Goal: Check status

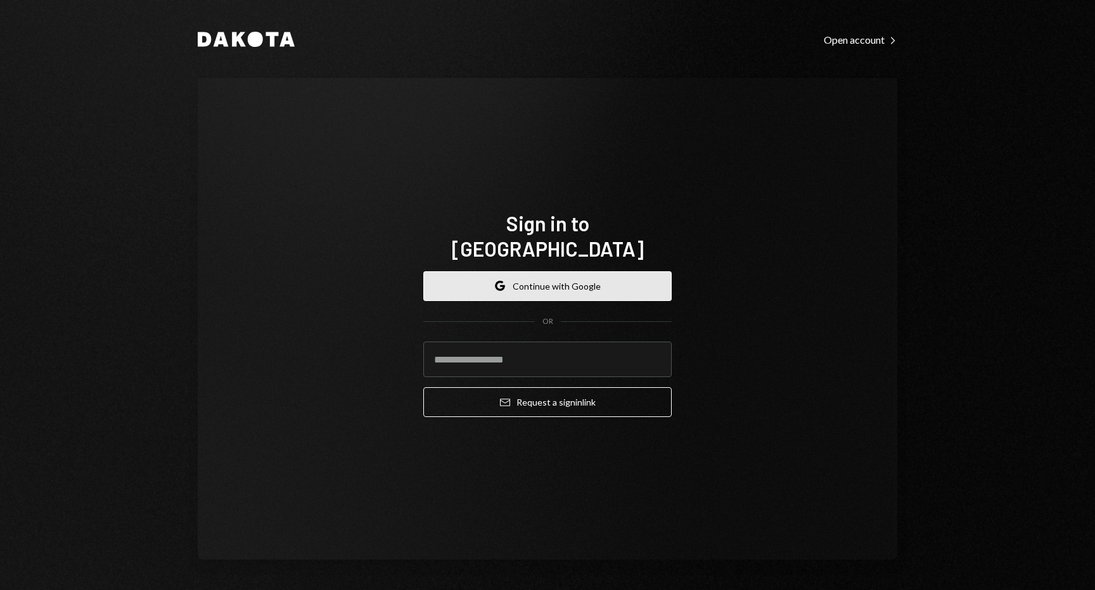
click at [547, 276] on button "Google Continue with Google" at bounding box center [547, 286] width 248 height 30
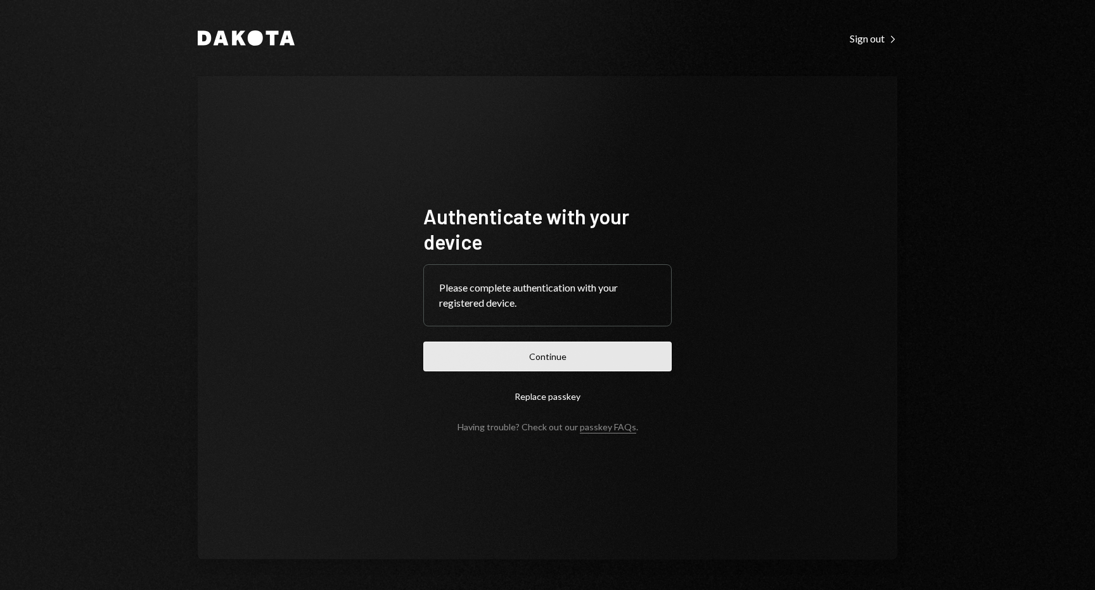
click at [554, 353] on button "Continue" at bounding box center [547, 356] width 248 height 30
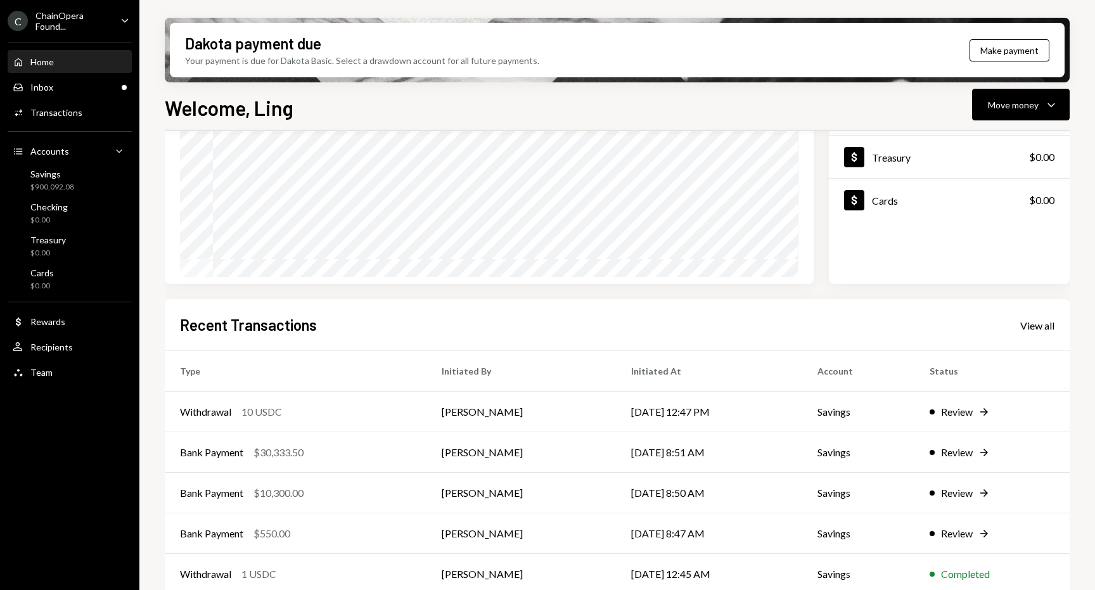
scroll to position [174, 0]
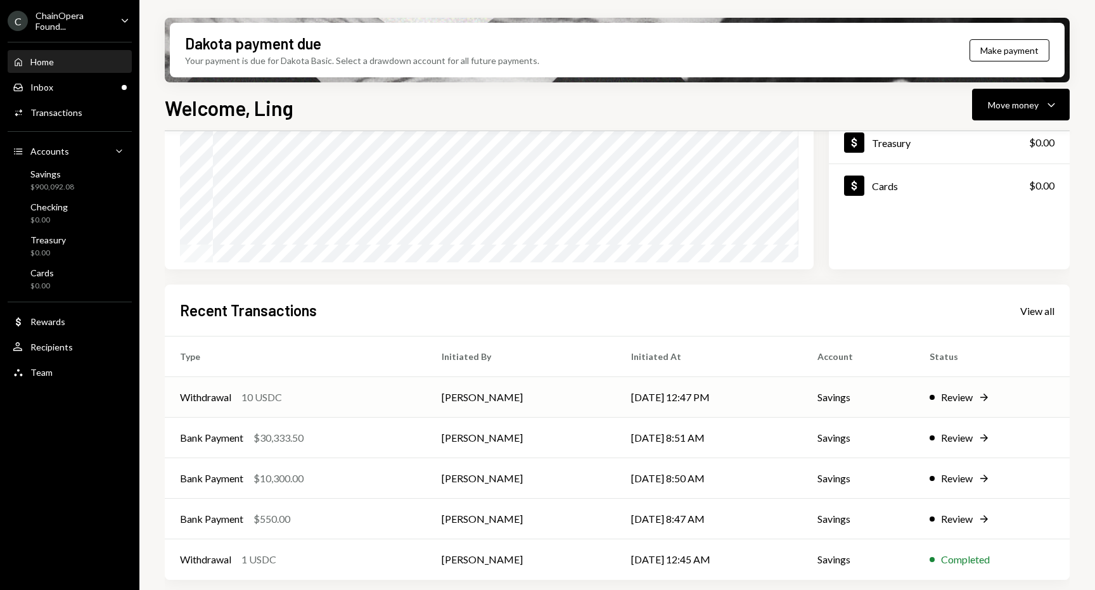
click at [945, 395] on div "Review" at bounding box center [957, 397] width 32 height 15
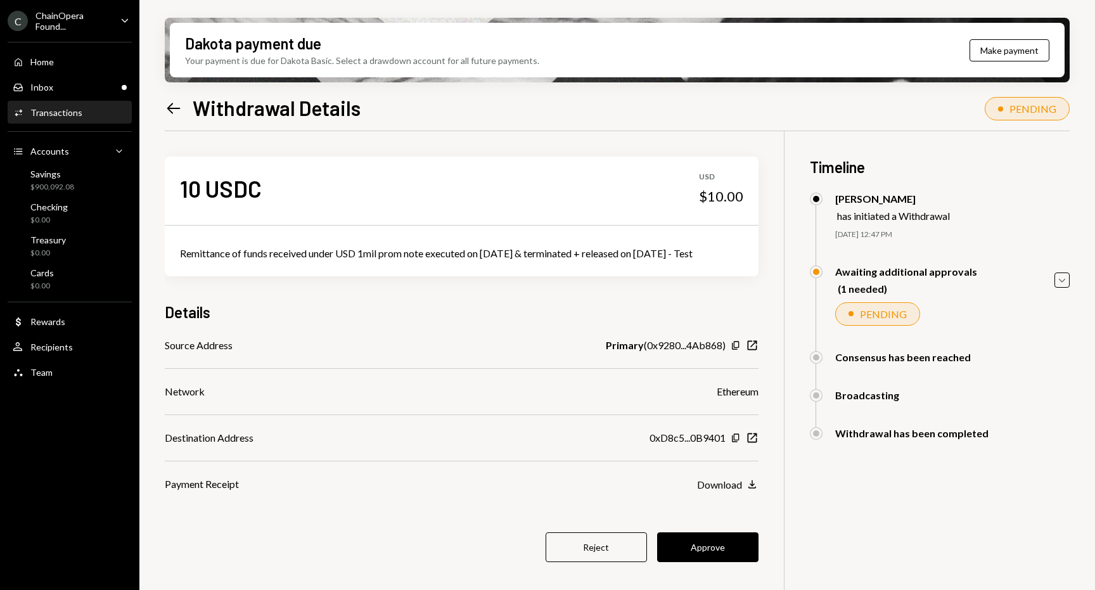
drag, startPoint x: 649, startPoint y: 256, endPoint x: 758, endPoint y: 262, distance: 108.5
click at [743, 261] on div "Remittance of funds received under USD 1mil prom note executed on [DATE] & term…" at bounding box center [461, 253] width 563 height 15
click at [756, 297] on div "10 USDC USD $10.00 Remittance of funds received under USD 1mil prom note execut…" at bounding box center [462, 366] width 594 height 471
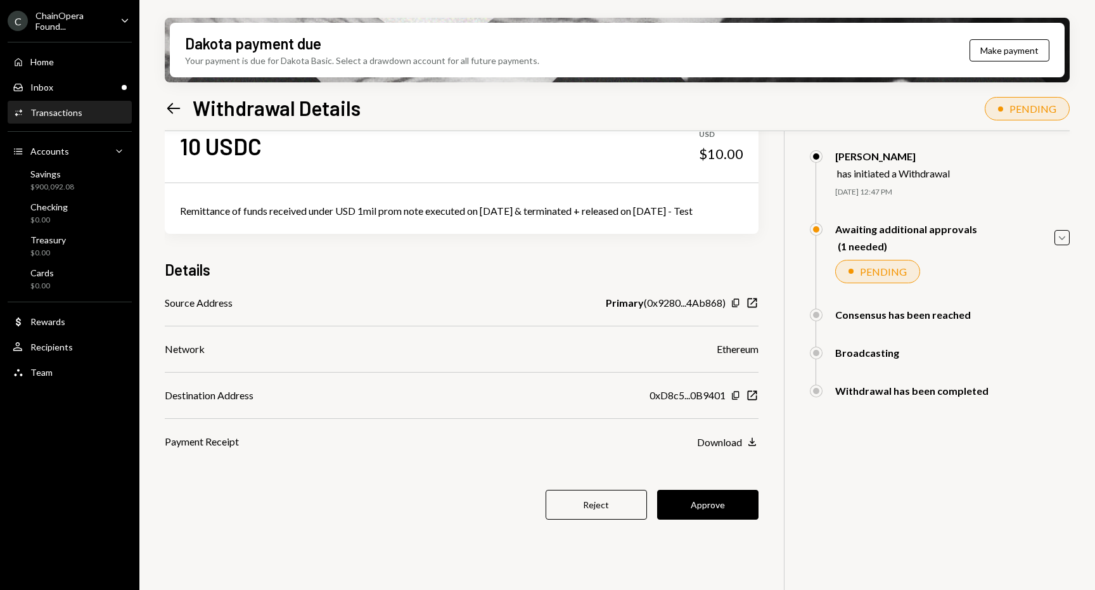
scroll to position [101, 0]
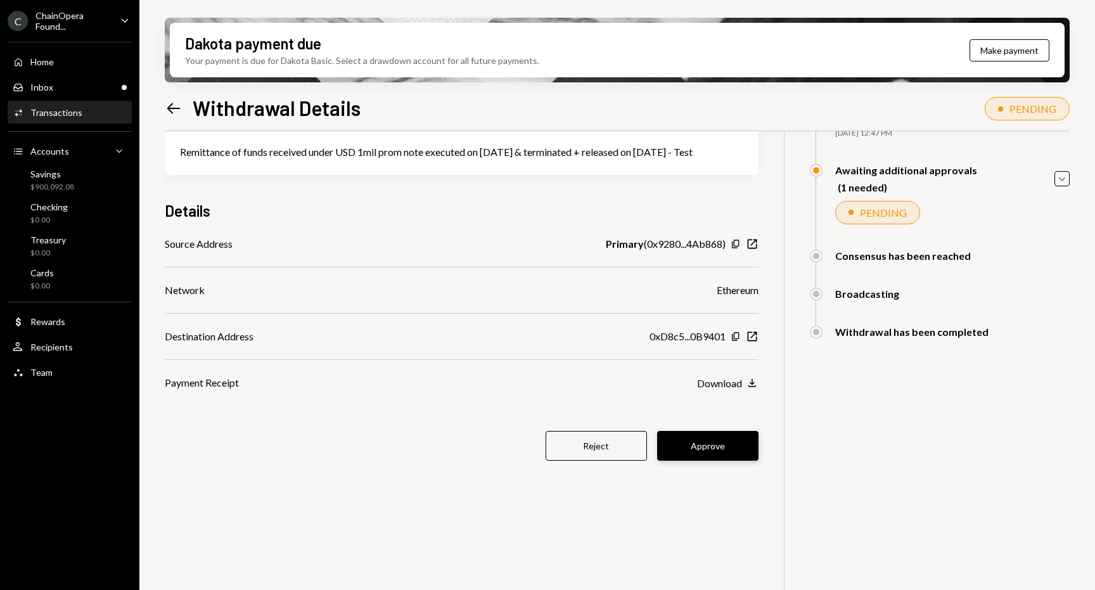
click at [758, 461] on button "Approve" at bounding box center [707, 446] width 101 height 30
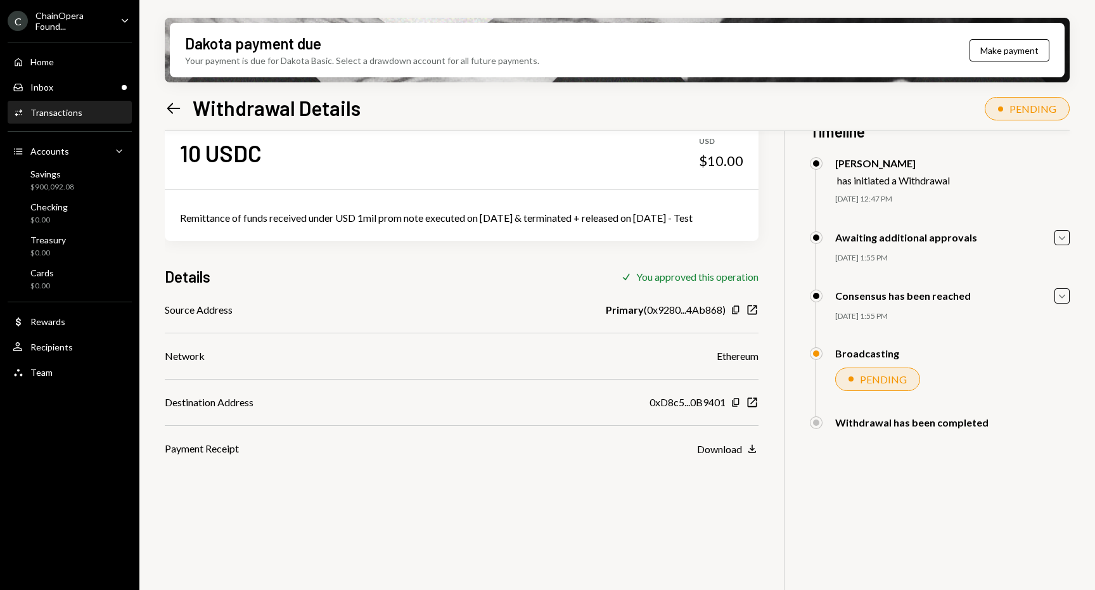
scroll to position [32, 0]
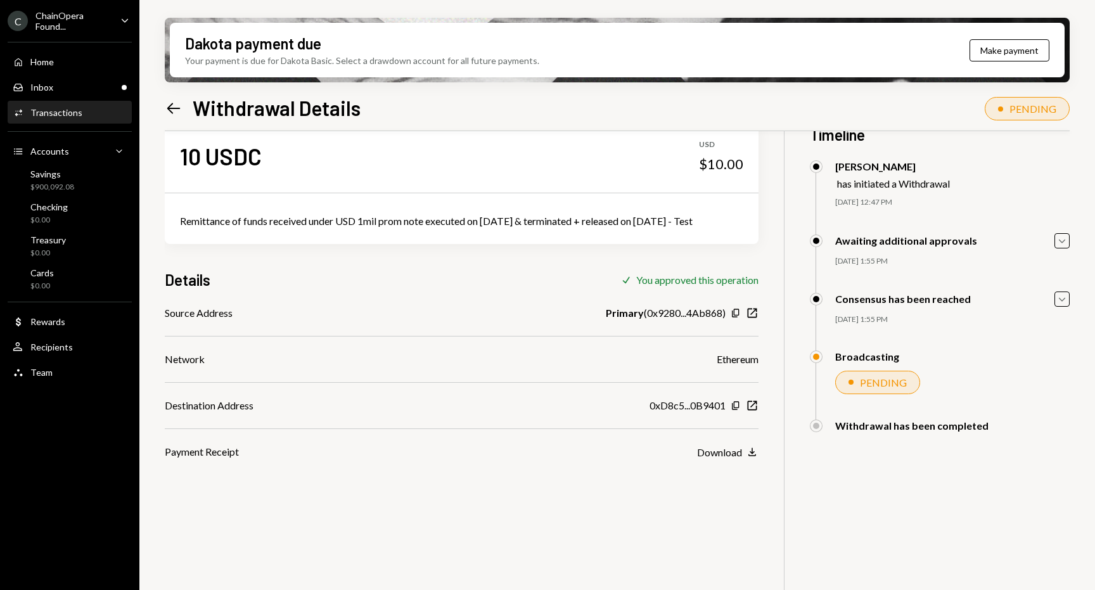
click at [169, 110] on icon at bounding box center [173, 108] width 13 height 11
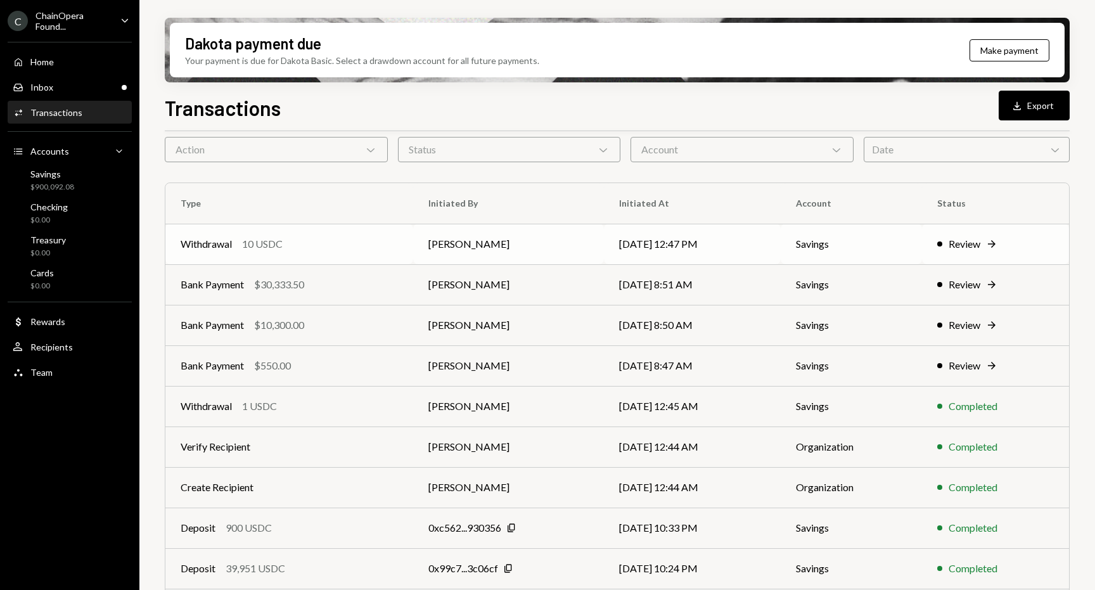
scroll to position [68, 0]
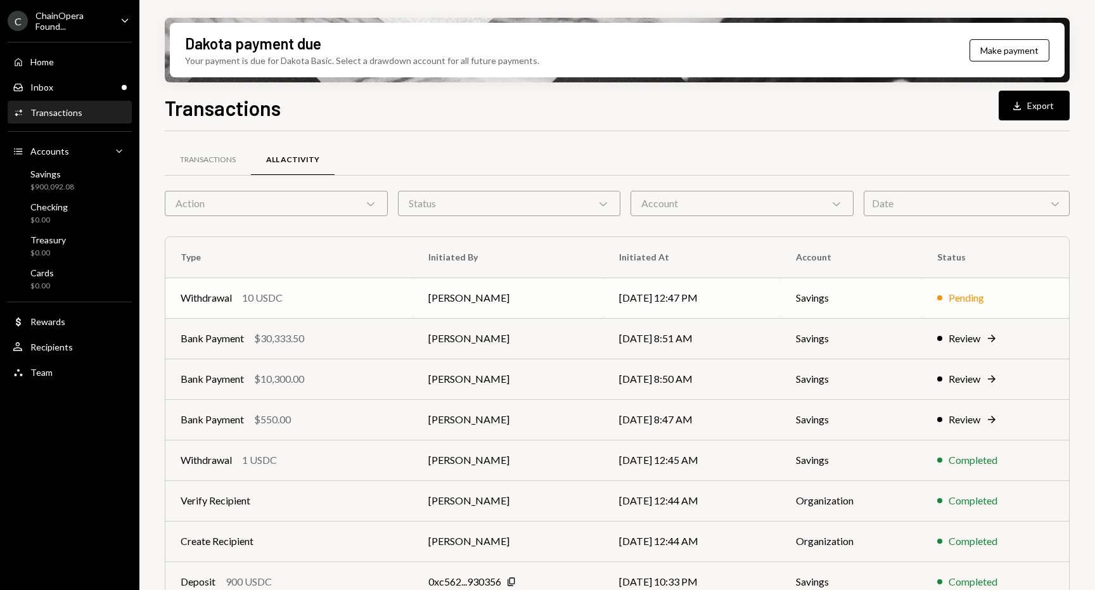
click at [960, 300] on div "Pending" at bounding box center [965, 297] width 35 height 15
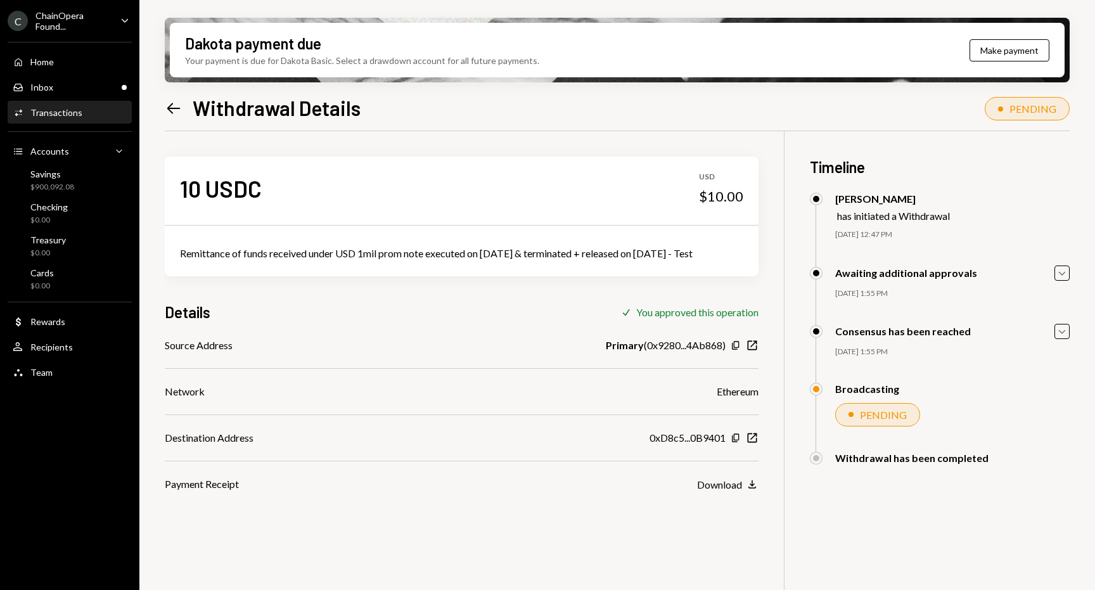
click at [173, 103] on icon "Left Arrow" at bounding box center [174, 108] width 18 height 18
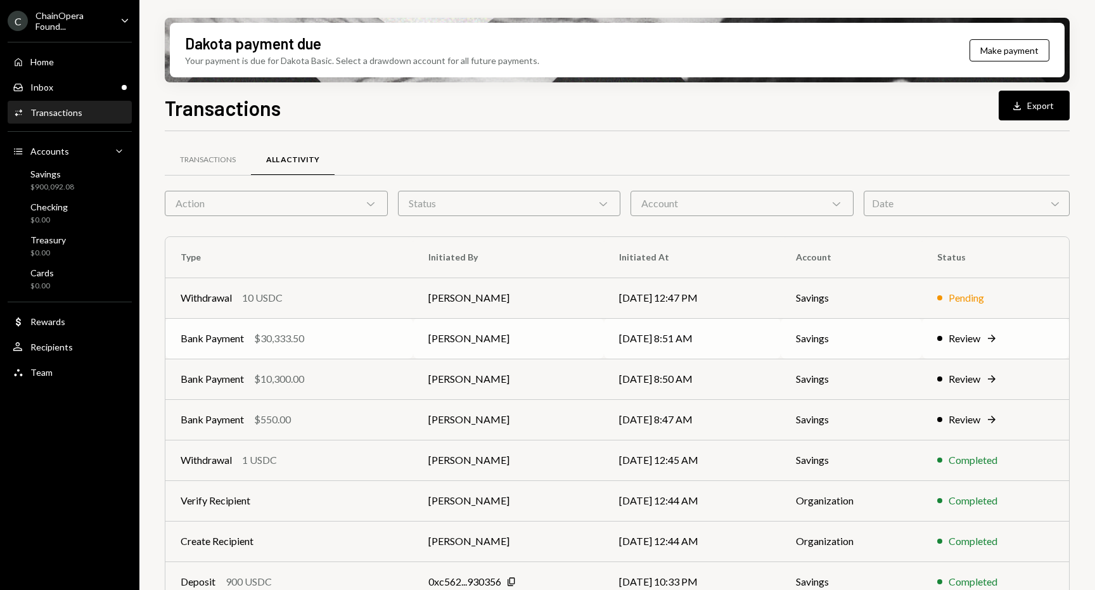
click at [966, 331] on div "Review" at bounding box center [964, 338] width 32 height 15
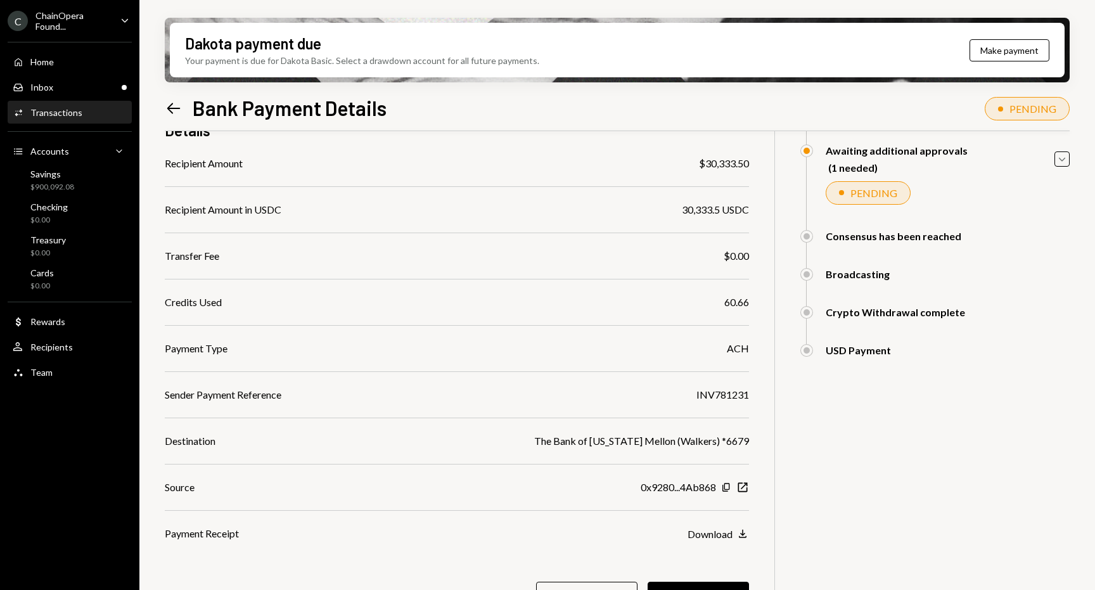
scroll to position [153, 0]
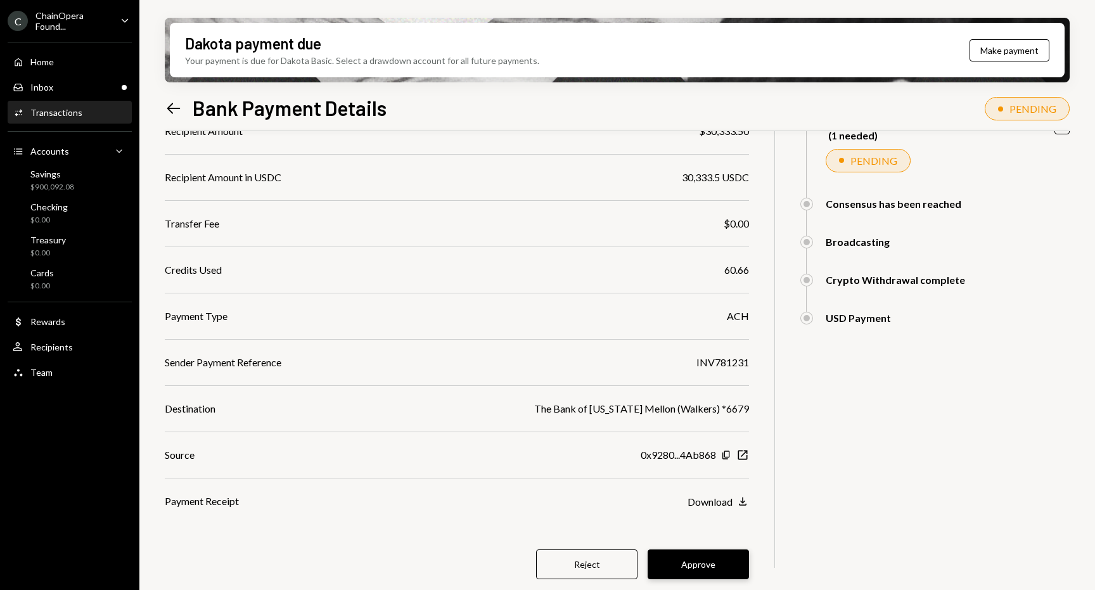
click at [723, 556] on button "Approve" at bounding box center [697, 564] width 101 height 30
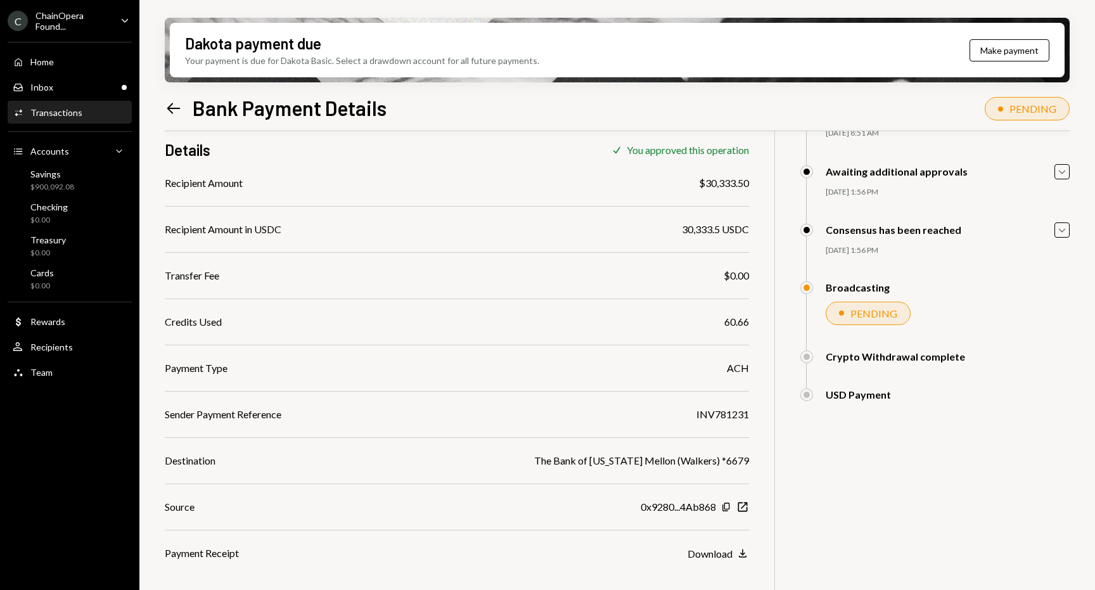
click at [176, 113] on icon "Left Arrow" at bounding box center [174, 108] width 18 height 18
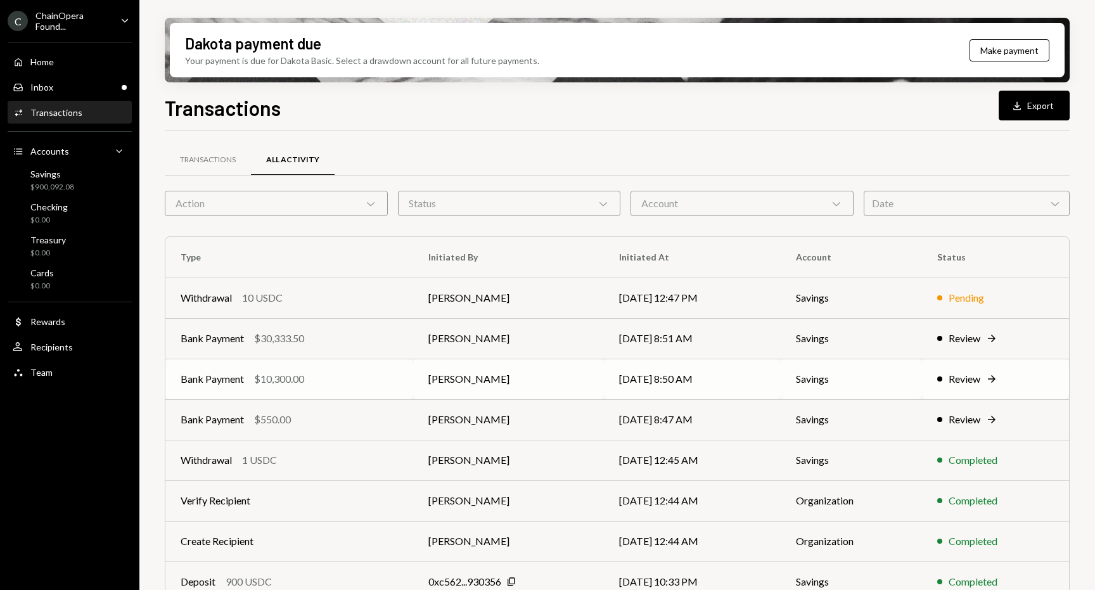
click at [980, 381] on div "Review" at bounding box center [964, 378] width 32 height 15
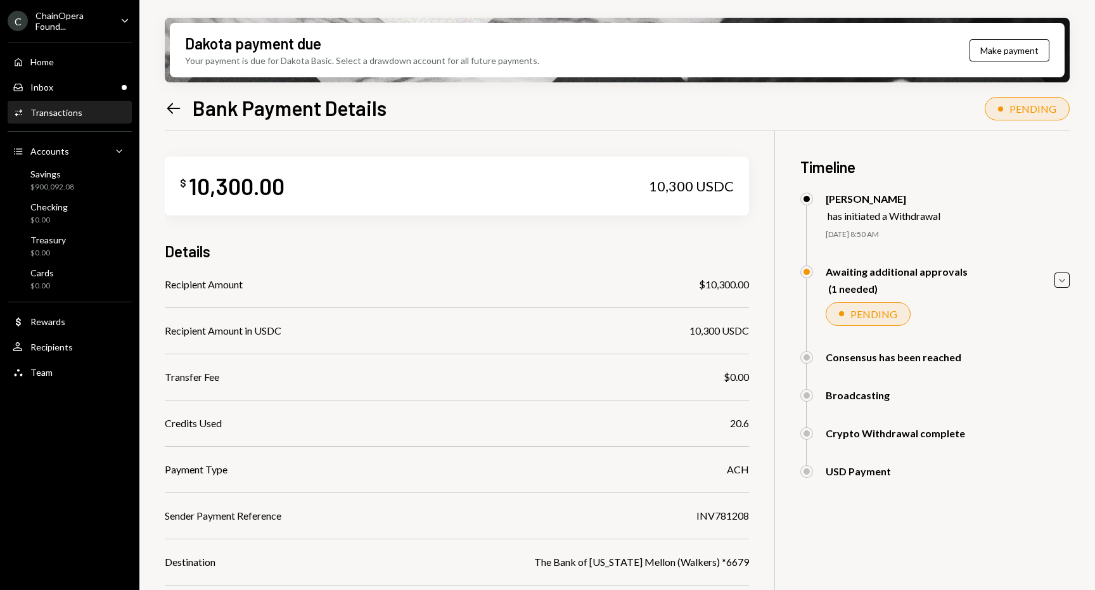
scroll to position [153, 0]
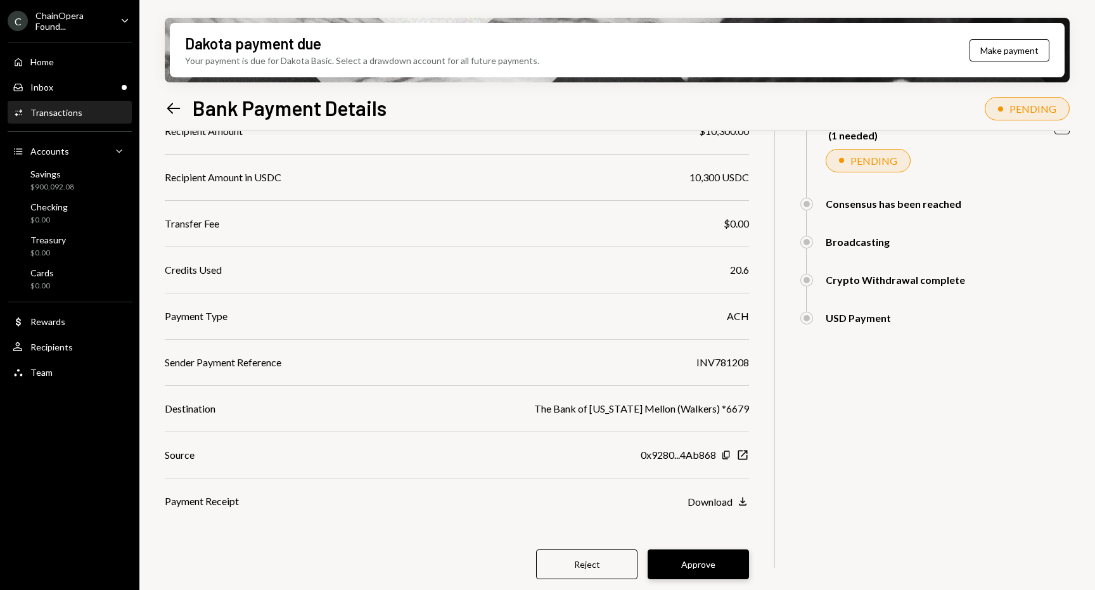
click at [715, 561] on button "Approve" at bounding box center [697, 564] width 101 height 30
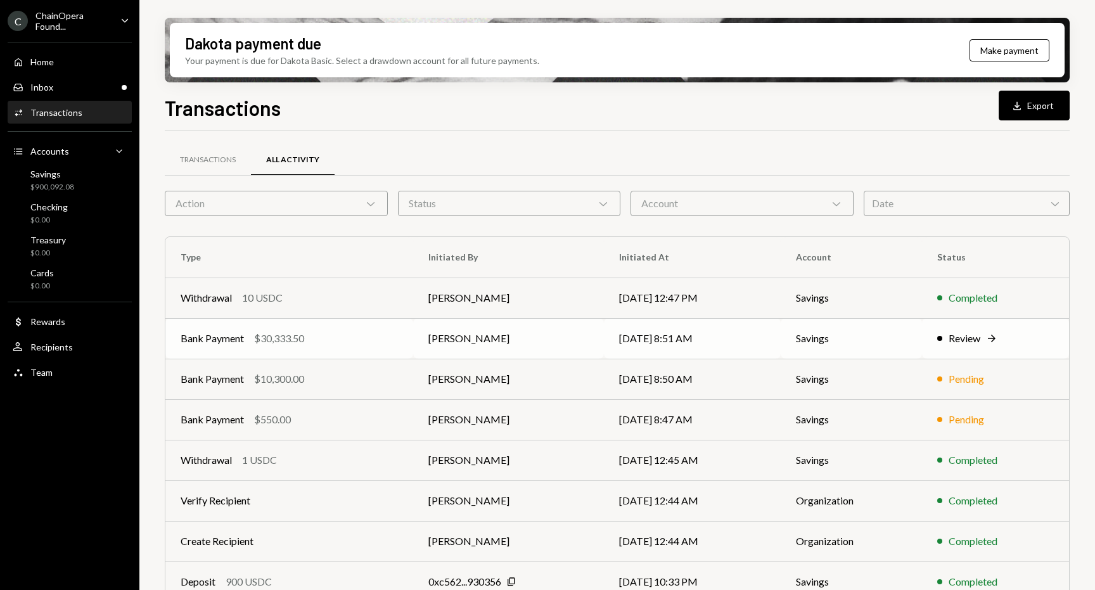
click at [965, 333] on div "Review" at bounding box center [964, 338] width 32 height 15
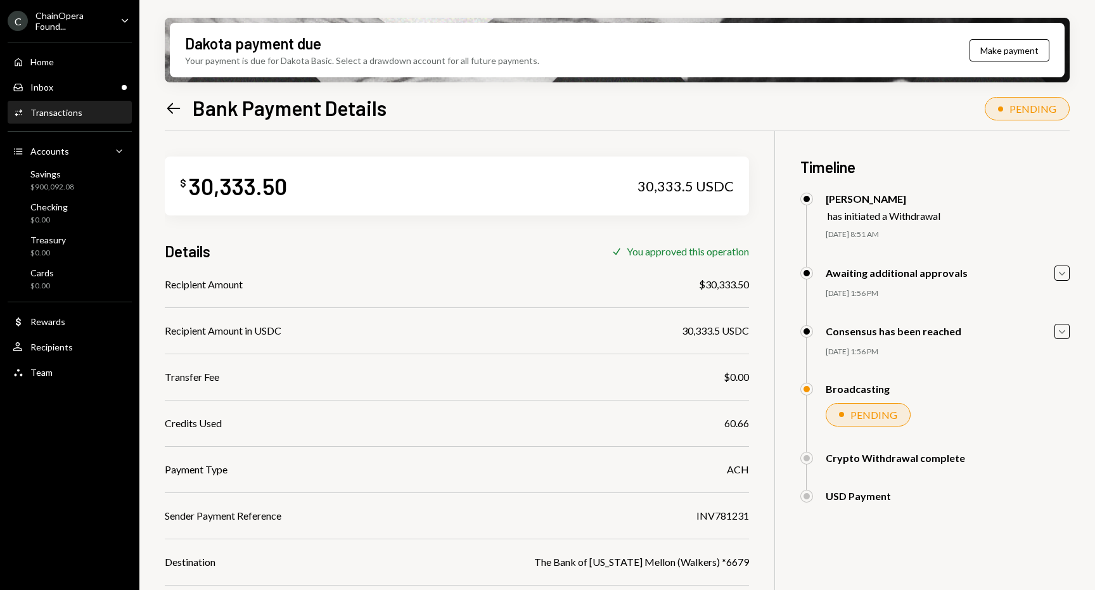
click at [175, 110] on icon "Left Arrow" at bounding box center [174, 108] width 18 height 18
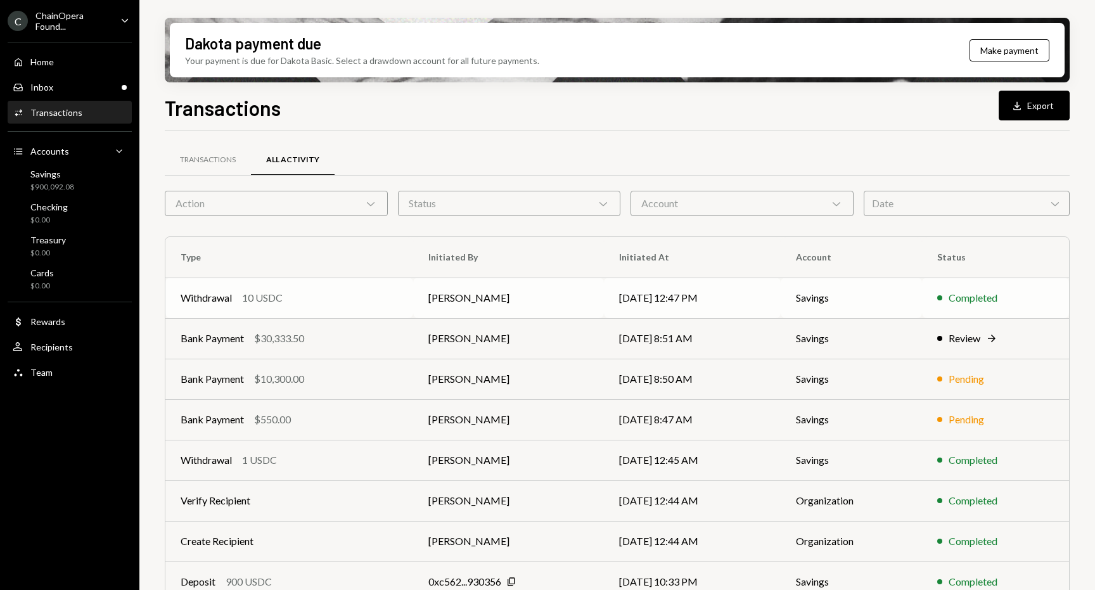
click at [355, 298] on div "Withdrawal 10 USDC" at bounding box center [289, 297] width 217 height 15
